Goal: Task Accomplishment & Management: Complete application form

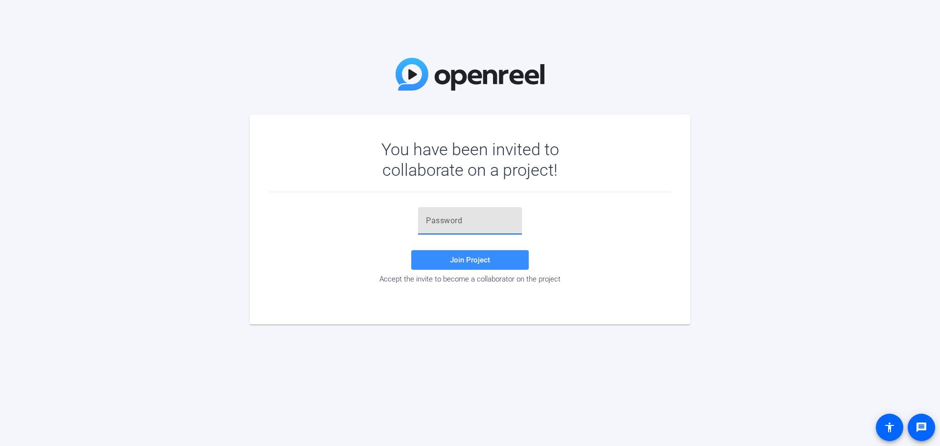
drag, startPoint x: 497, startPoint y: 219, endPoint x: 500, endPoint y: 224, distance: 5.3
click at [497, 219] on input "text" at bounding box center [470, 221] width 88 height 12
paste input ",M-@X~"
type input ",M-@X~"
click at [498, 251] on span at bounding box center [470, 260] width 118 height 24
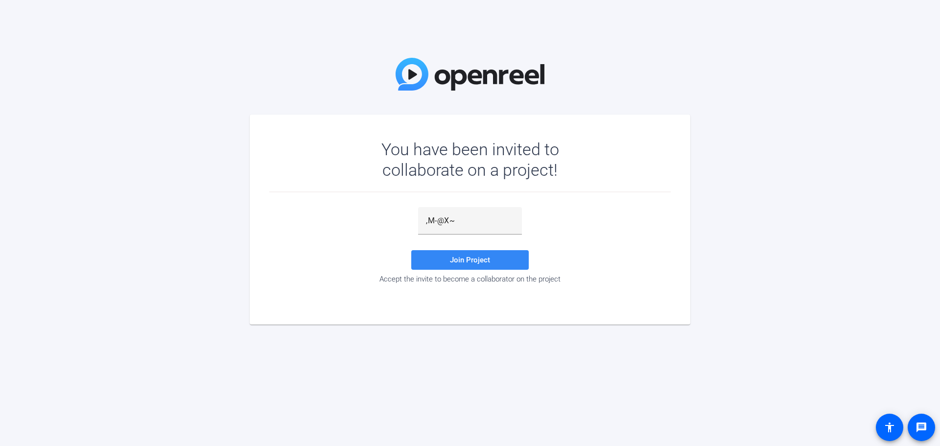
click at [517, 259] on span at bounding box center [470, 260] width 118 height 24
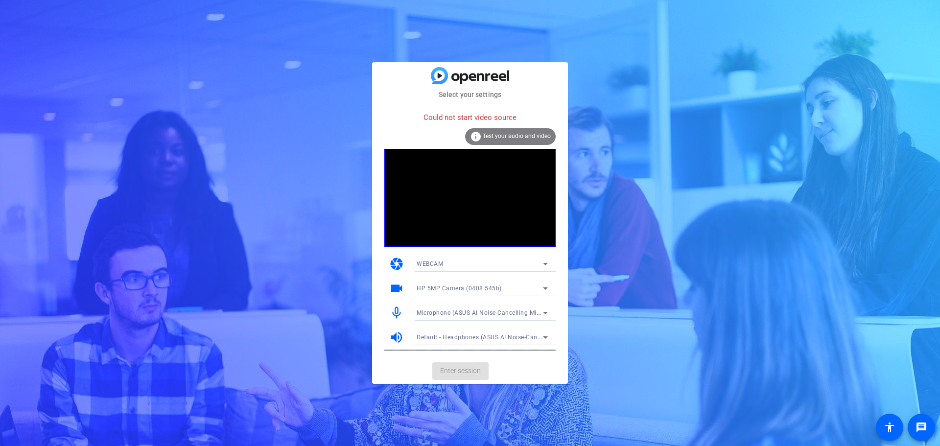
click at [536, 159] on video at bounding box center [470, 198] width 171 height 98
click at [496, 252] on div "camera WEBCAM" at bounding box center [470, 264] width 171 height 24
click at [536, 269] on div "WEBCAM" at bounding box center [480, 264] width 126 height 12
click at [522, 294] on mat-option "DESKTOP" at bounding box center [482, 299] width 147 height 16
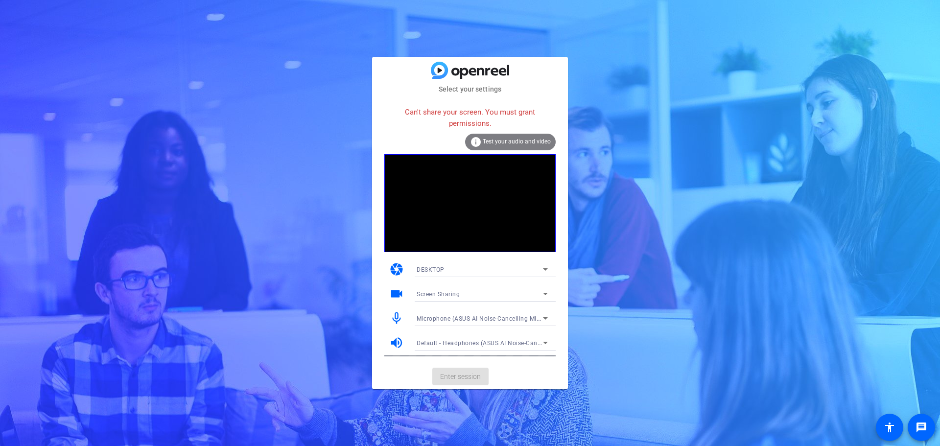
click at [535, 253] on div "Can't share your screen. You must grant permissions. info Test your audio and v…" at bounding box center [470, 229] width 171 height 255
click at [535, 265] on div "DESKTOP" at bounding box center [480, 270] width 126 height 12
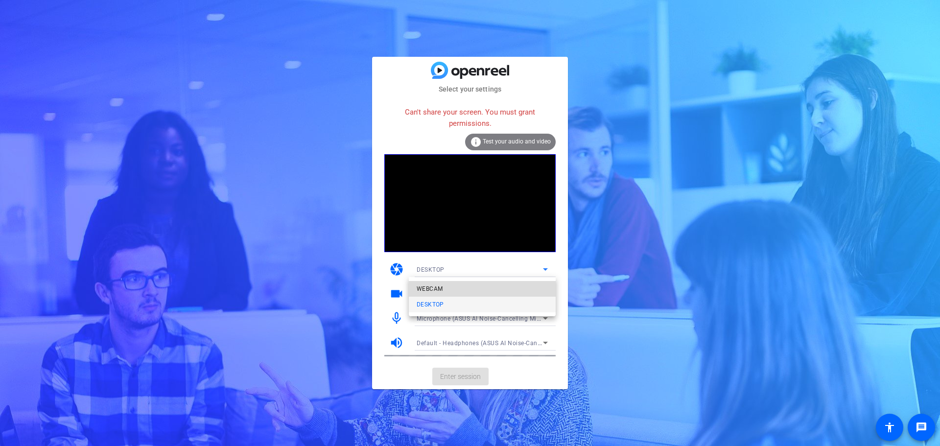
click at [531, 287] on mat-option "WEBCAM" at bounding box center [482, 289] width 147 height 16
